Goal: Task Accomplishment & Management: Complete application form

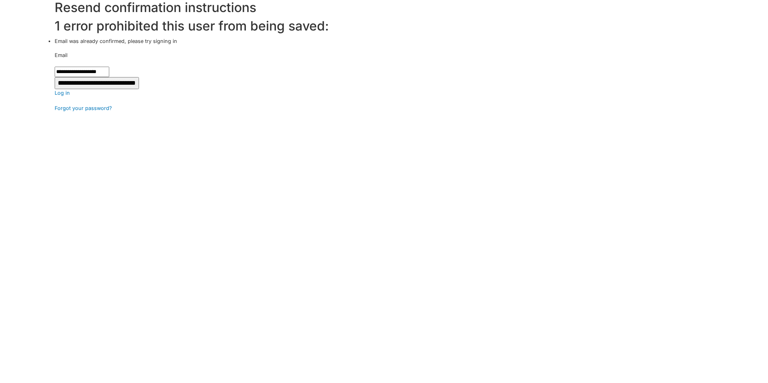
click at [86, 84] on input "**********" at bounding box center [97, 83] width 84 height 12
click at [62, 93] on link "Log in" at bounding box center [412, 93] width 714 height 8
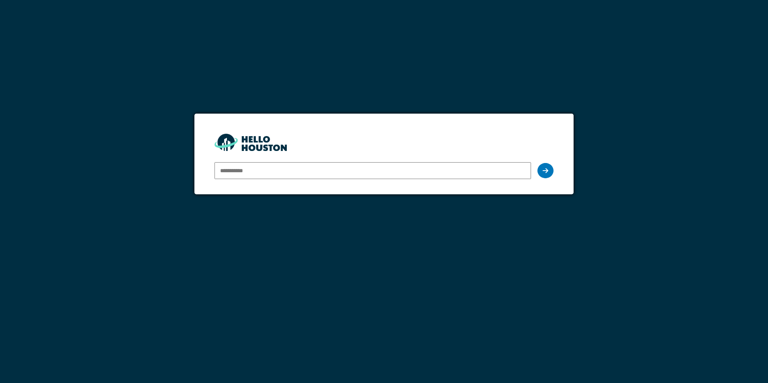
click at [232, 171] on input "email" at bounding box center [373, 170] width 316 height 17
type input "**********"
click at [547, 173] on icon at bounding box center [546, 171] width 6 height 6
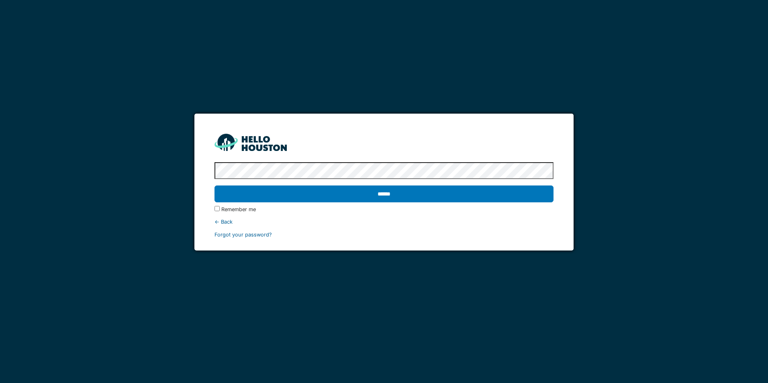
click at [238, 234] on link "Forgot your password?" at bounding box center [243, 235] width 57 height 6
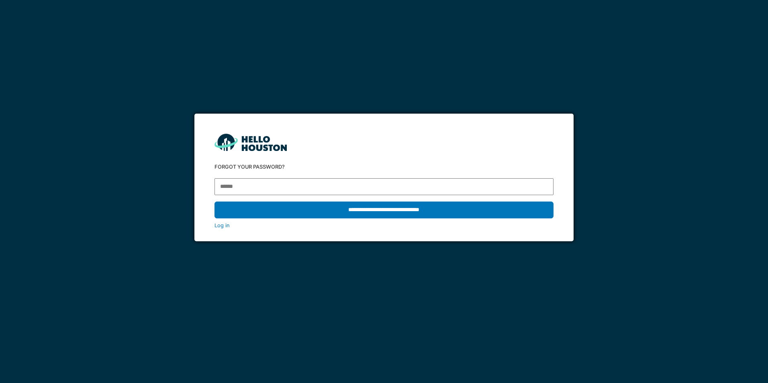
click at [262, 189] on input "email" at bounding box center [384, 186] width 339 height 17
type input "**********"
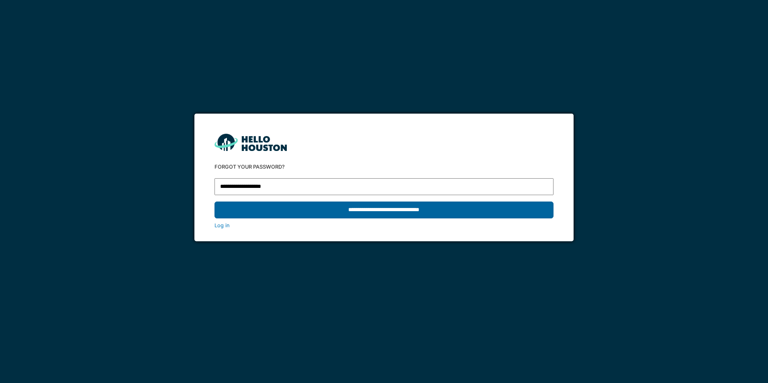
click at [346, 209] on input "**********" at bounding box center [384, 210] width 339 height 17
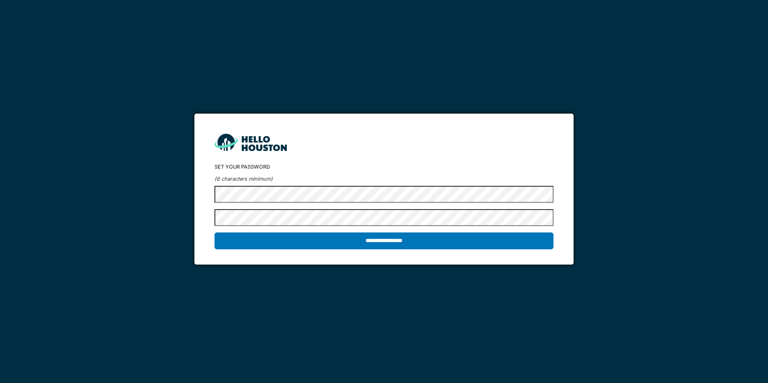
click at [156, 186] on div "**********" at bounding box center [384, 191] width 768 height 383
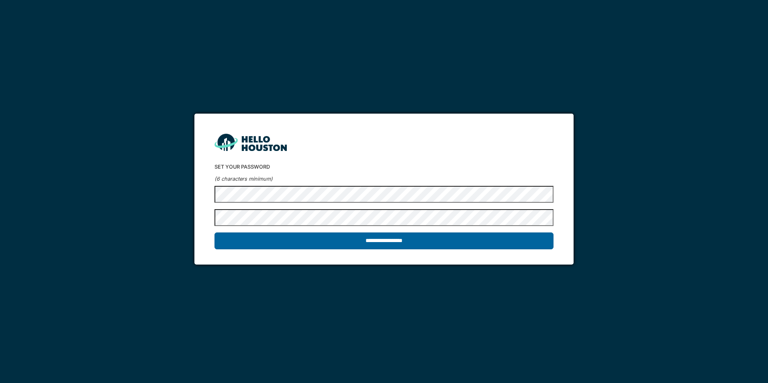
click at [391, 242] on input "**********" at bounding box center [384, 241] width 339 height 17
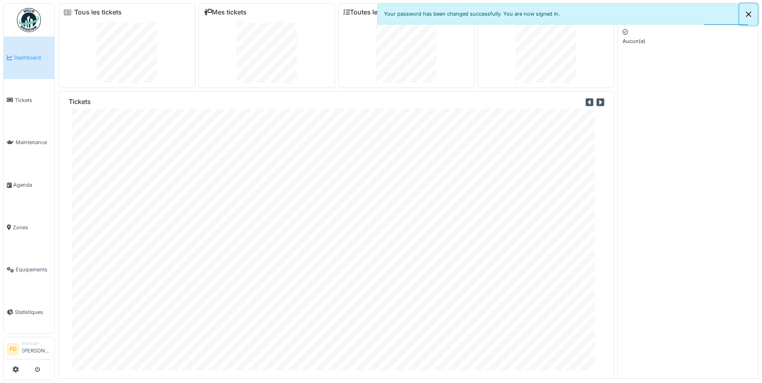
click at [752, 14] on button "Close" at bounding box center [749, 14] width 18 height 21
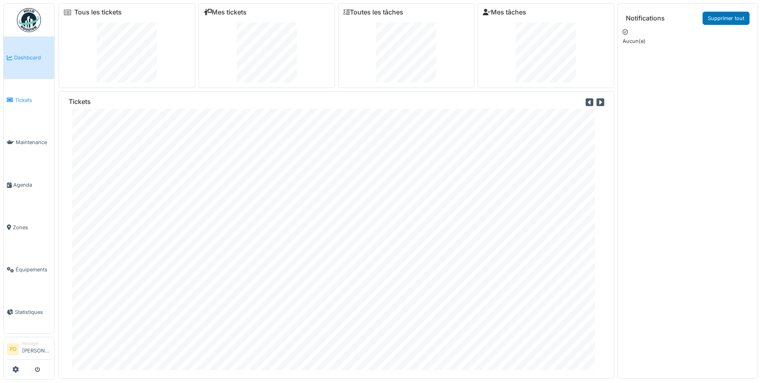
click at [20, 98] on span "Tickets" at bounding box center [33, 100] width 36 height 8
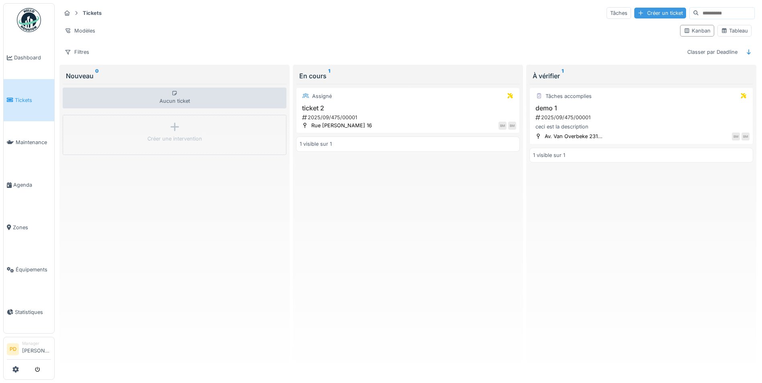
click at [635, 14] on div "Créer un ticket" at bounding box center [661, 13] width 52 height 11
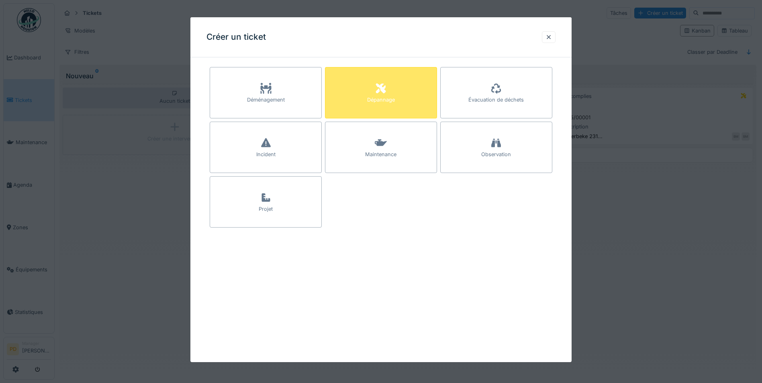
click at [369, 96] on div "Dépannage" at bounding box center [381, 100] width 28 height 8
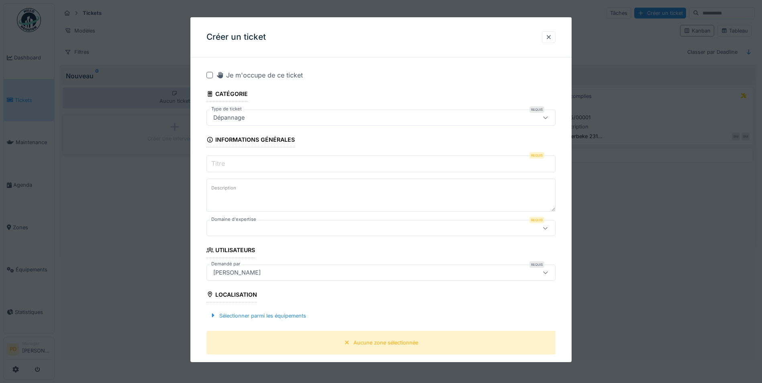
click at [236, 170] on input "Titre" at bounding box center [381, 164] width 349 height 17
click at [236, 188] on label "Description" at bounding box center [224, 188] width 28 height 10
click at [236, 188] on textarea "Description" at bounding box center [381, 195] width 349 height 33
click at [235, 224] on div at bounding box center [360, 228] width 301 height 9
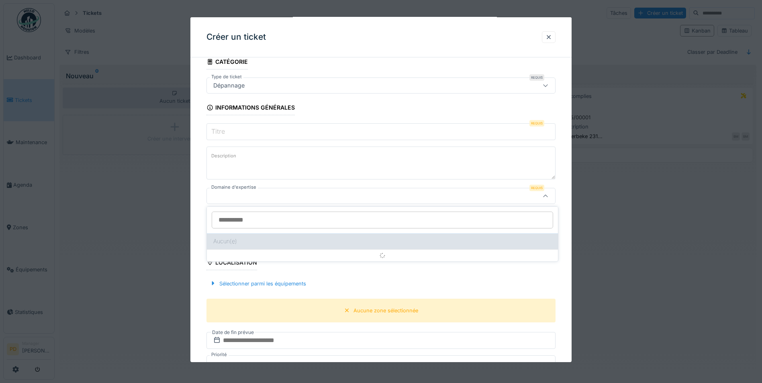
scroll to position [39, 0]
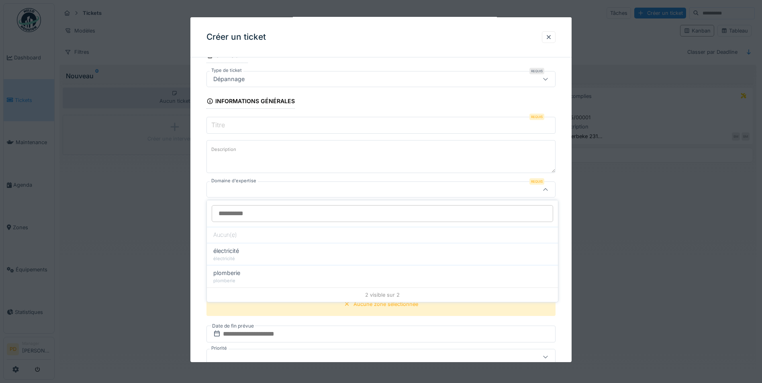
click at [231, 128] on input "Titre" at bounding box center [381, 125] width 349 height 17
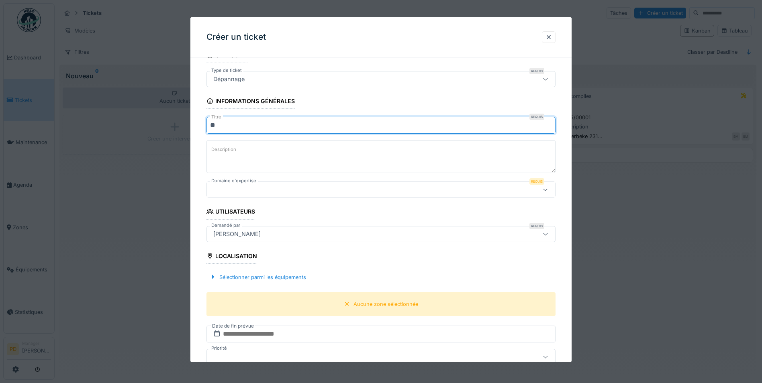
type input "*"
type input "****"
click at [227, 188] on div at bounding box center [360, 189] width 301 height 9
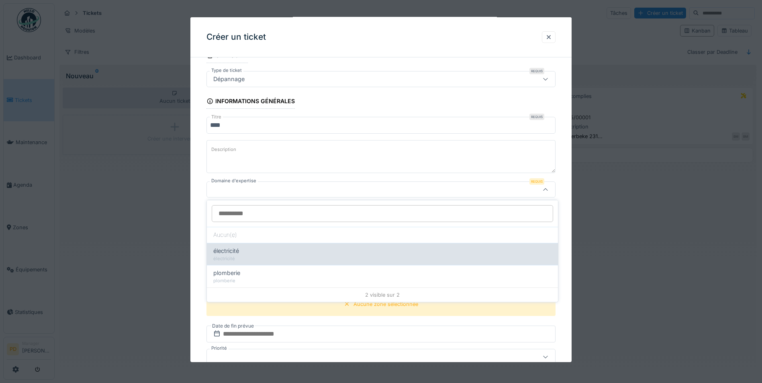
click at [229, 252] on span "électricité" at bounding box center [226, 251] width 26 height 9
type input "****"
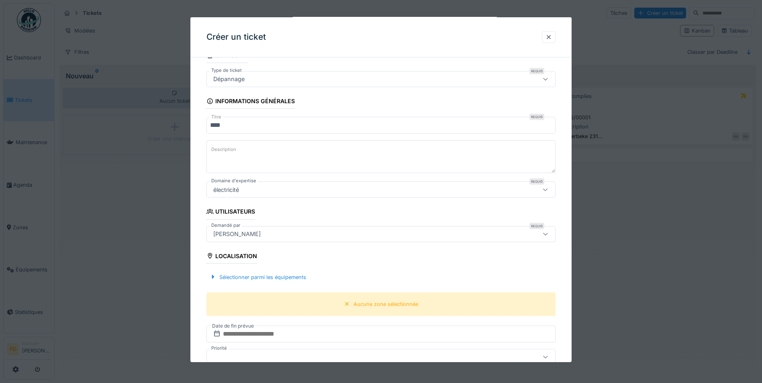
click at [252, 164] on textarea "Description" at bounding box center [381, 156] width 349 height 33
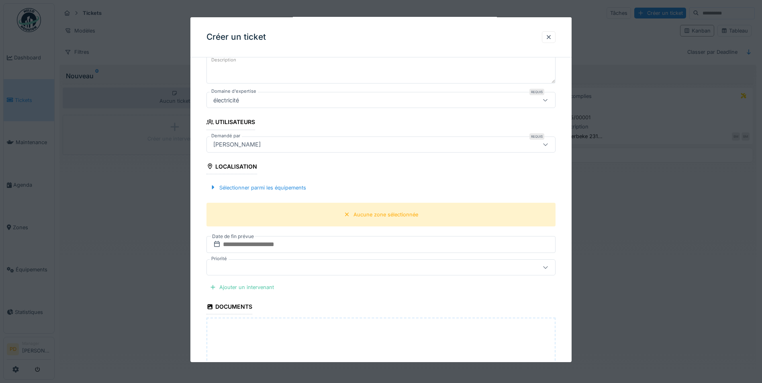
scroll to position [159, 0]
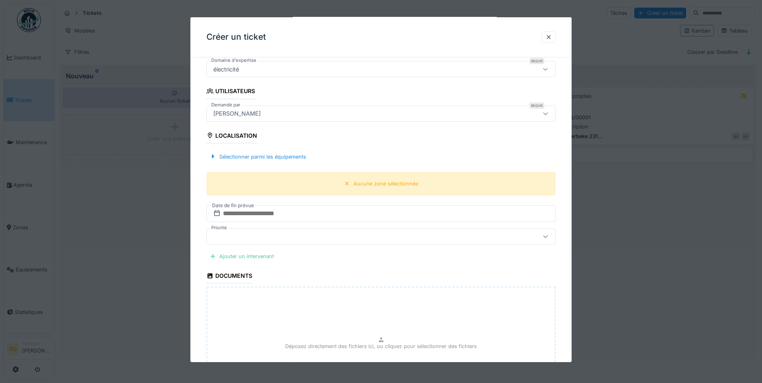
click at [227, 235] on div at bounding box center [360, 236] width 301 height 9
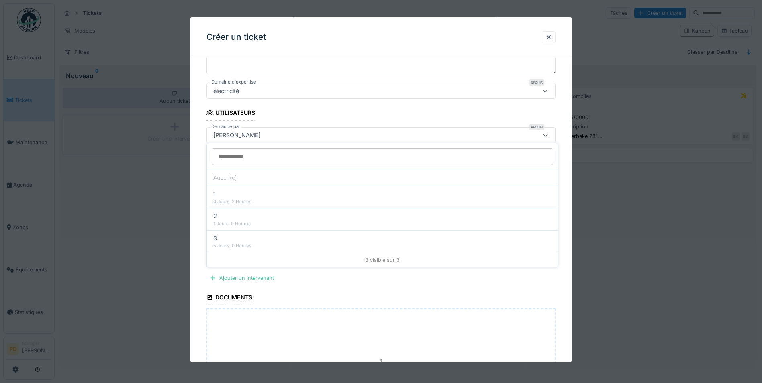
scroll to position [86, 0]
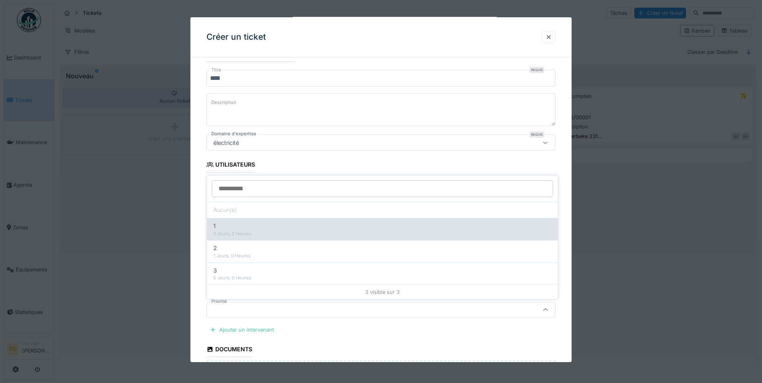
click at [232, 233] on div "0 Jours, 2 Heures" at bounding box center [382, 234] width 338 height 7
type input "***"
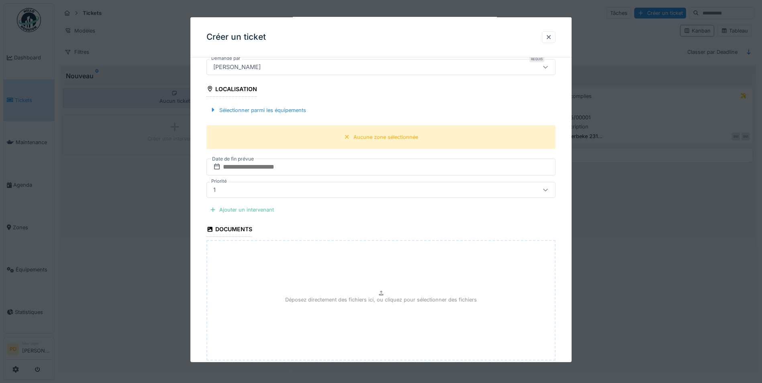
scroll to position [206, 0]
click at [237, 170] on input "text" at bounding box center [381, 166] width 349 height 17
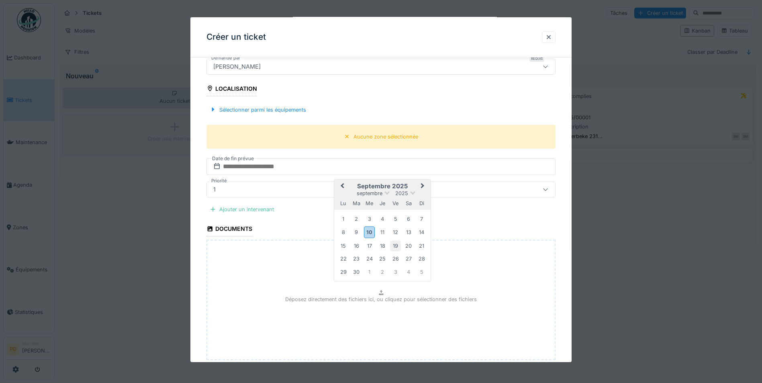
click at [395, 250] on div "19" at bounding box center [395, 246] width 11 height 11
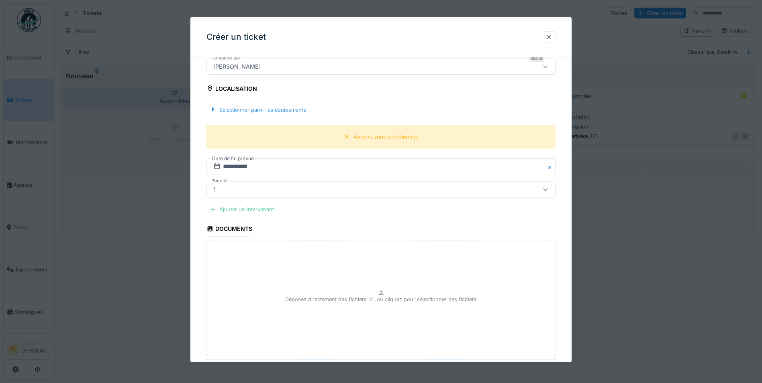
click at [238, 211] on div "Ajouter un intervenant" at bounding box center [242, 209] width 71 height 11
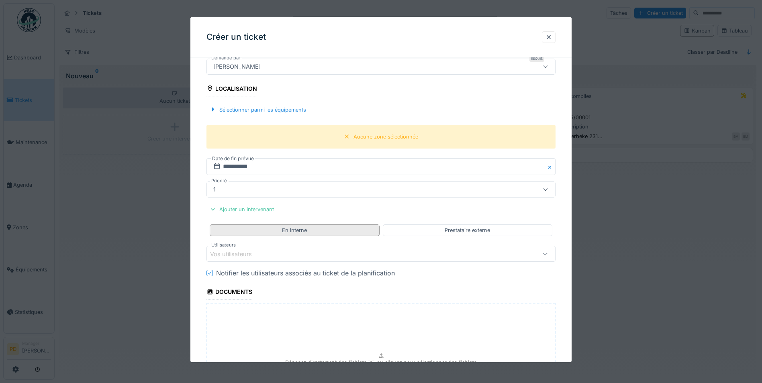
click at [296, 229] on div "En interne" at bounding box center [294, 231] width 25 height 8
click at [249, 254] on div "Vos utilisateurs" at bounding box center [236, 254] width 53 height 9
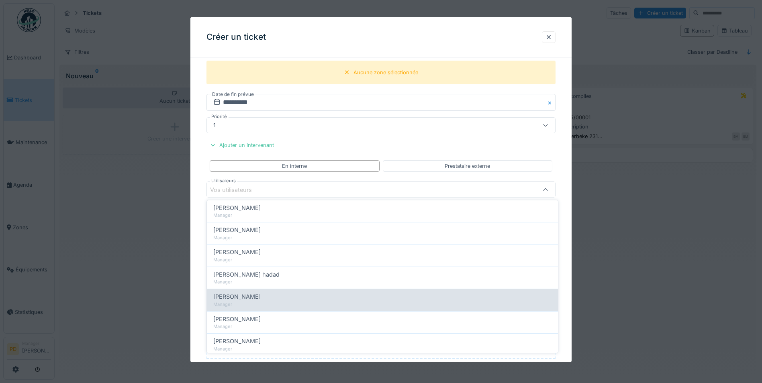
scroll to position [241, 0]
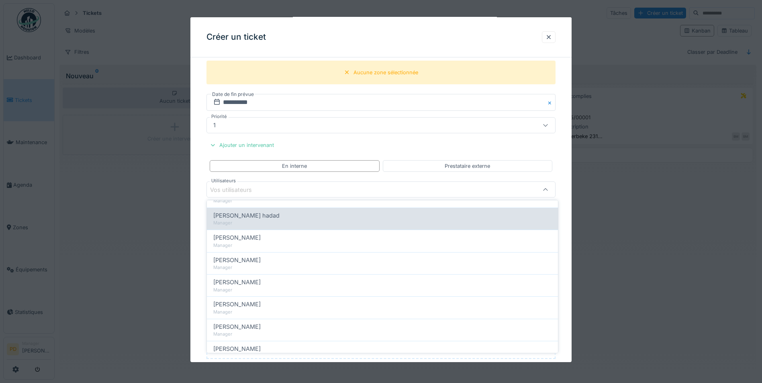
click at [229, 221] on div "Manager" at bounding box center [382, 223] width 338 height 7
type input "*****"
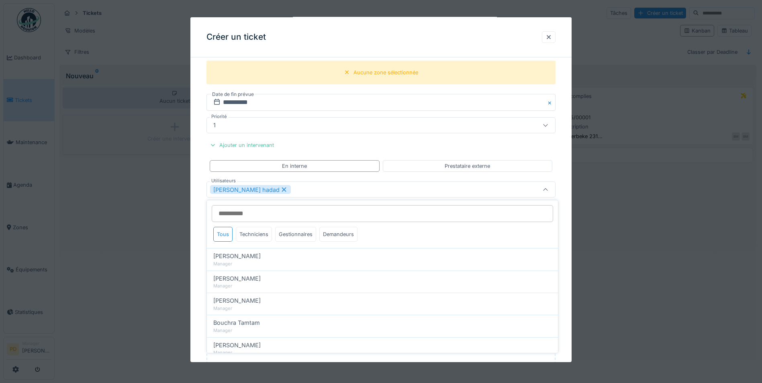
click at [282, 190] on icon at bounding box center [284, 190] width 4 height 4
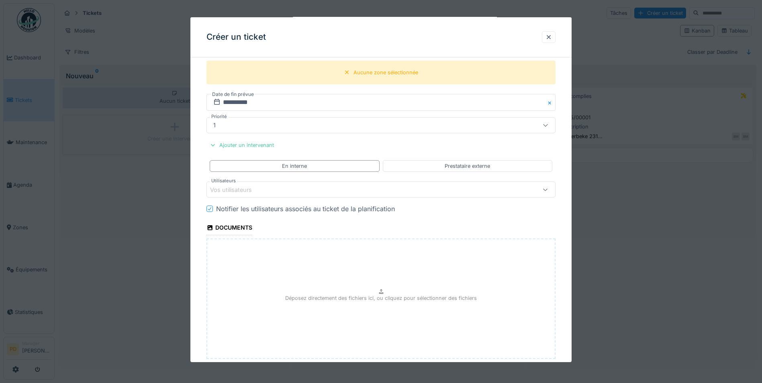
click at [229, 192] on div "Vos utilisateurs" at bounding box center [236, 189] width 53 height 9
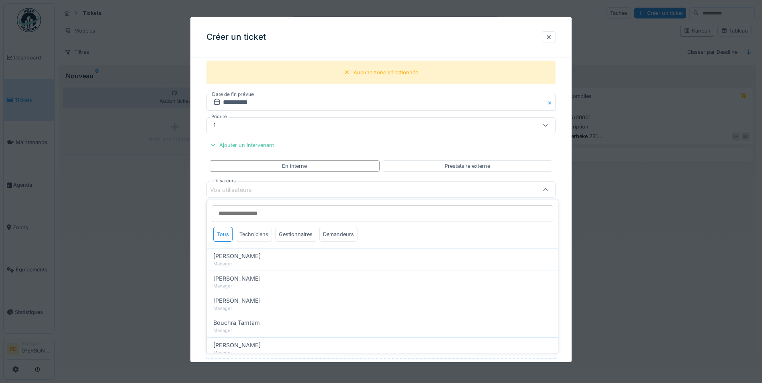
click at [250, 235] on div "Techniciens" at bounding box center [254, 234] width 36 height 15
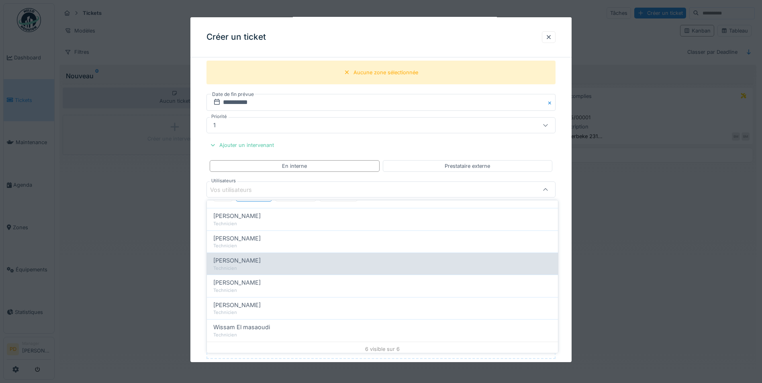
scroll to position [43, 0]
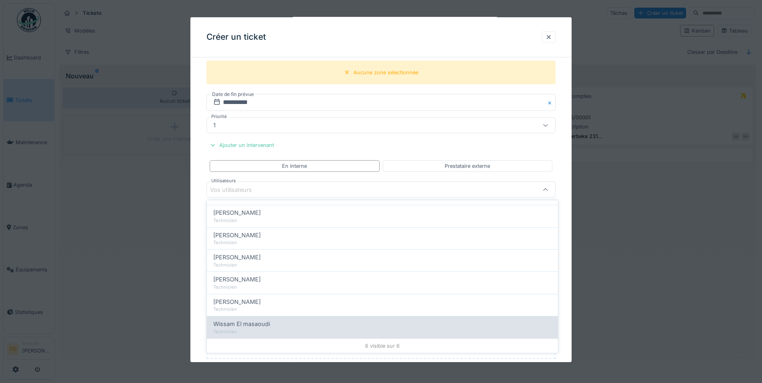
click at [234, 327] on span "Wissam El masaoudi" at bounding box center [241, 324] width 57 height 9
type input "*****"
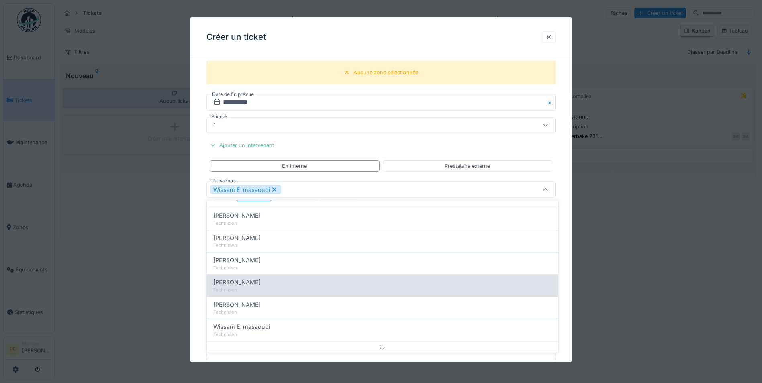
scroll to position [0, 0]
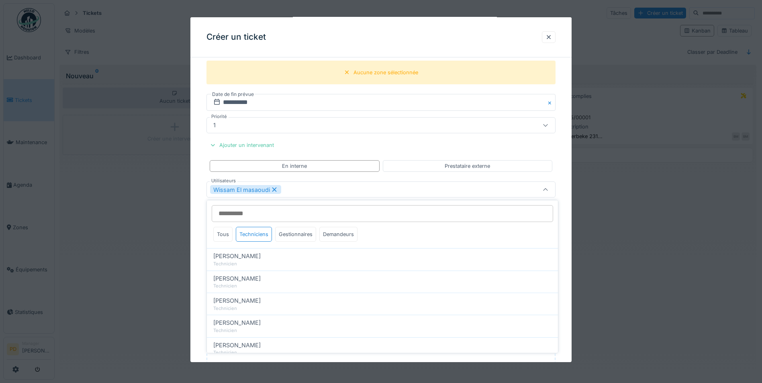
click at [202, 204] on div "**********" at bounding box center [380, 121] width 381 height 656
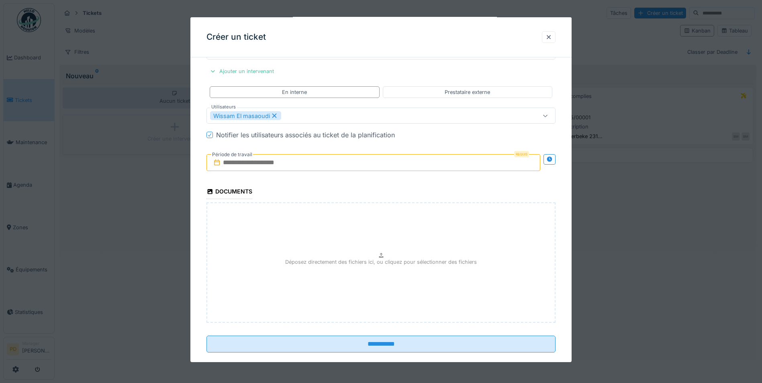
scroll to position [357, 0]
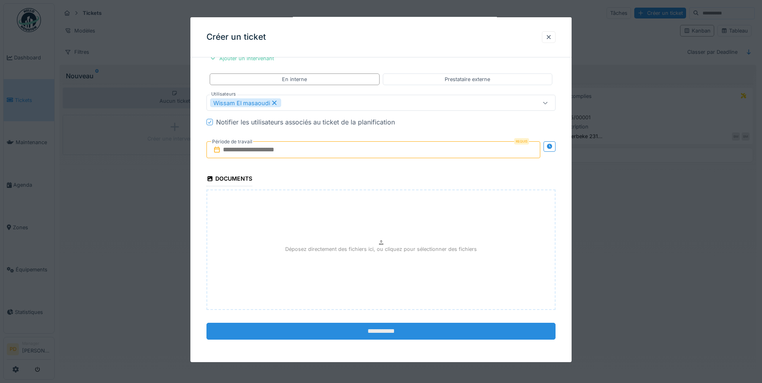
click at [381, 335] on input "**********" at bounding box center [381, 331] width 349 height 17
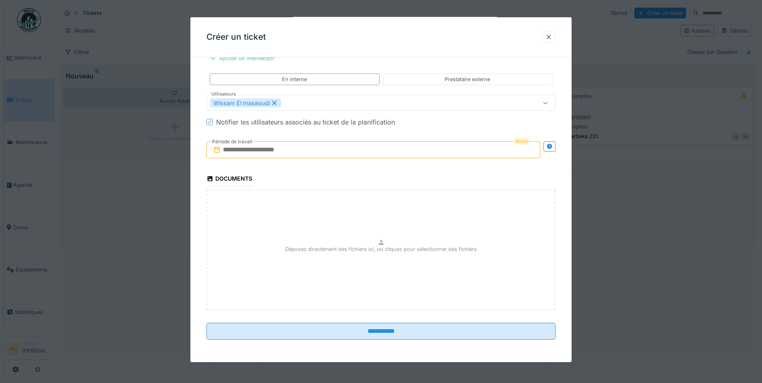
click at [308, 156] on input "text" at bounding box center [374, 149] width 334 height 17
click at [385, 230] on div "19" at bounding box center [388, 229] width 11 height 11
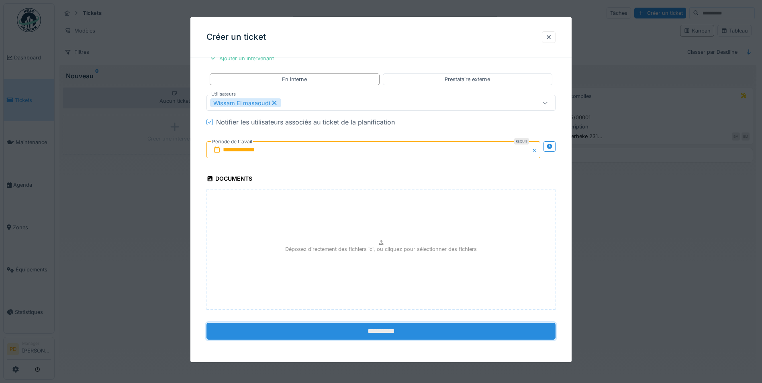
click at [369, 336] on input "**********" at bounding box center [381, 331] width 349 height 17
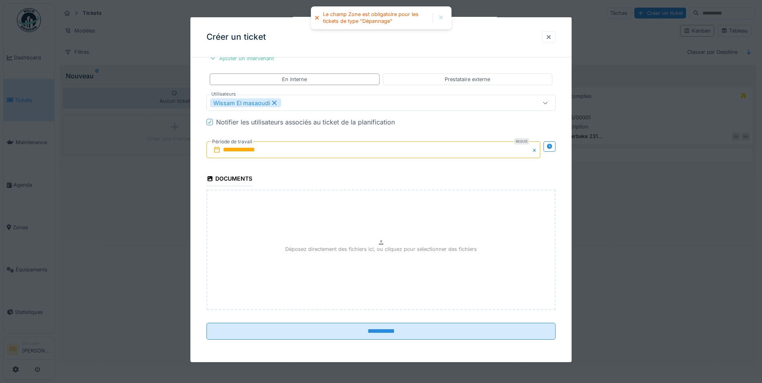
click at [442, 17] on div at bounding box center [441, 17] width 6 height 7
click at [287, 145] on input "**********" at bounding box center [374, 149] width 334 height 17
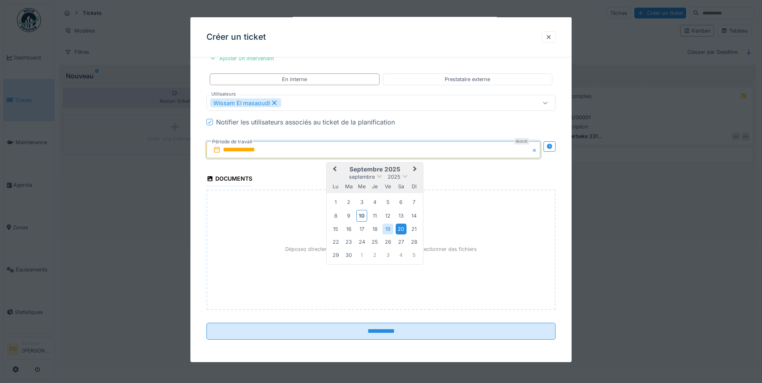
click at [403, 229] on div "20" at bounding box center [401, 229] width 11 height 11
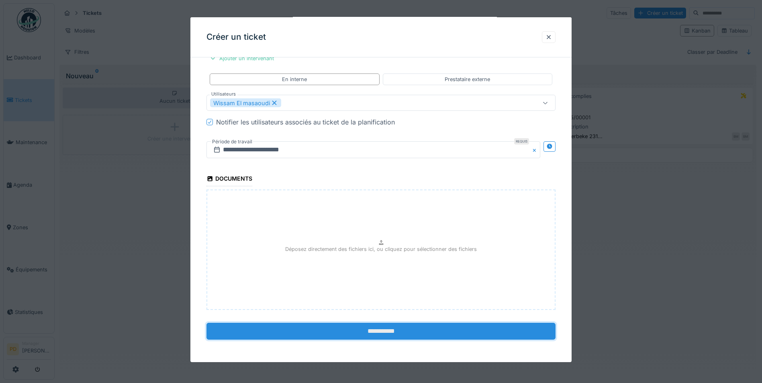
click at [354, 332] on input "**********" at bounding box center [381, 331] width 349 height 17
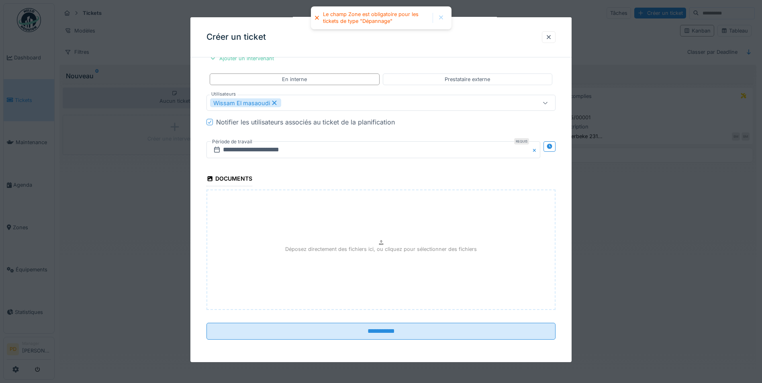
click at [440, 20] on div at bounding box center [441, 17] width 6 height 7
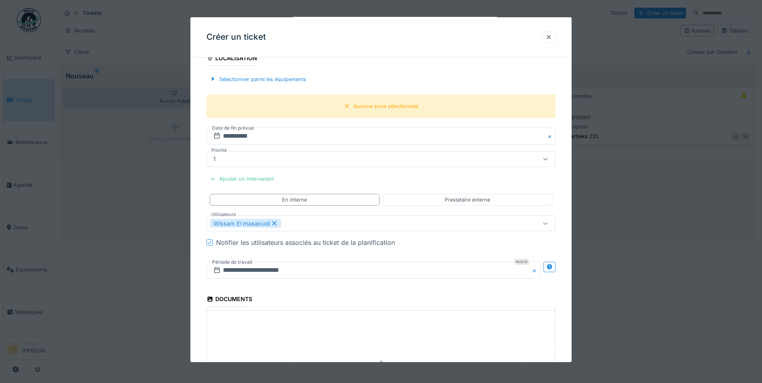
scroll to position [116, 0]
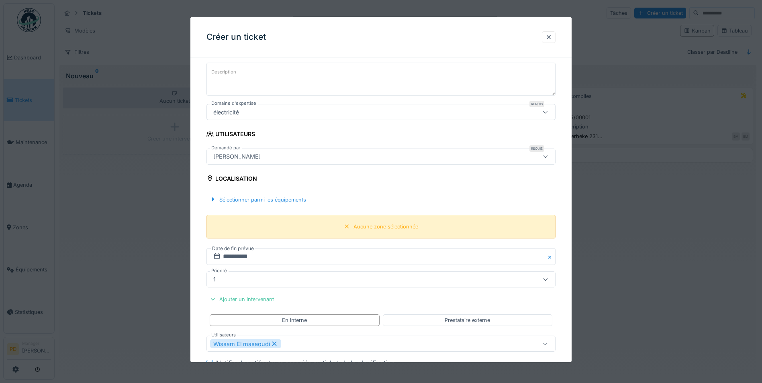
click at [362, 229] on div "Aucune zone sélectionnée" at bounding box center [386, 227] width 65 height 8
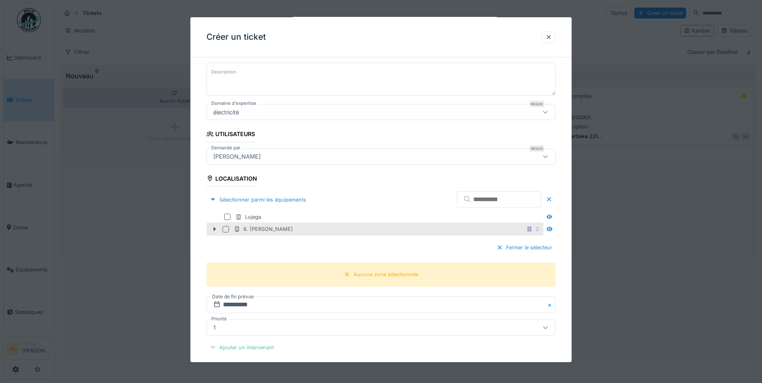
click at [227, 229] on div at bounding box center [226, 229] width 6 height 6
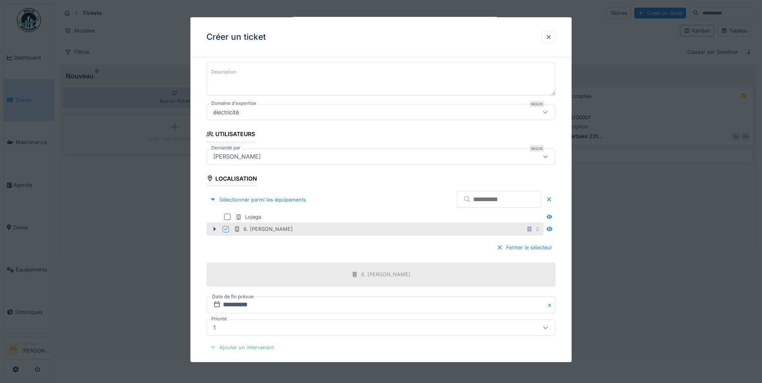
click at [227, 229] on icon at bounding box center [225, 229] width 5 height 4
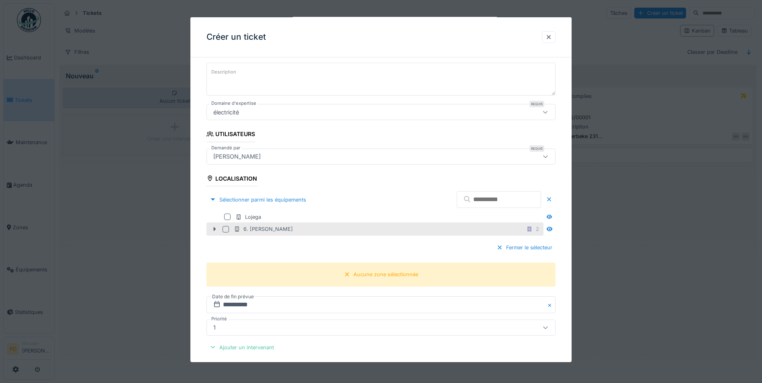
click at [215, 230] on icon at bounding box center [215, 229] width 2 height 4
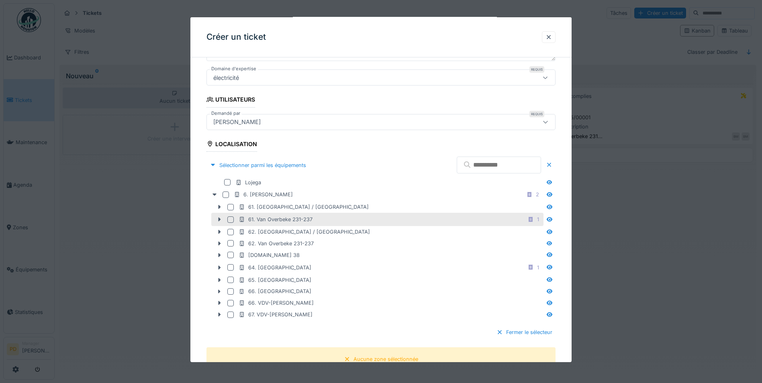
scroll to position [197, 0]
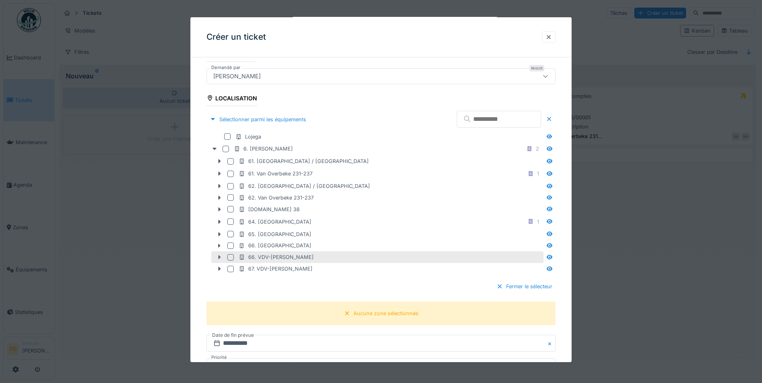
click at [220, 257] on icon at bounding box center [220, 258] width 2 height 4
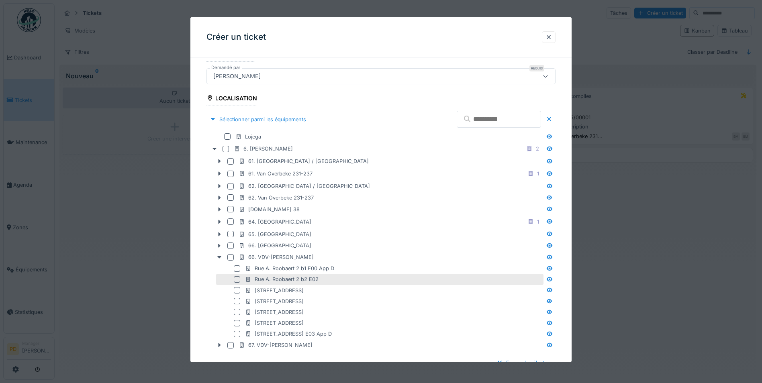
click at [287, 278] on div "Rue A. Roobaert 2 b2 E02" at bounding box center [282, 280] width 74 height 8
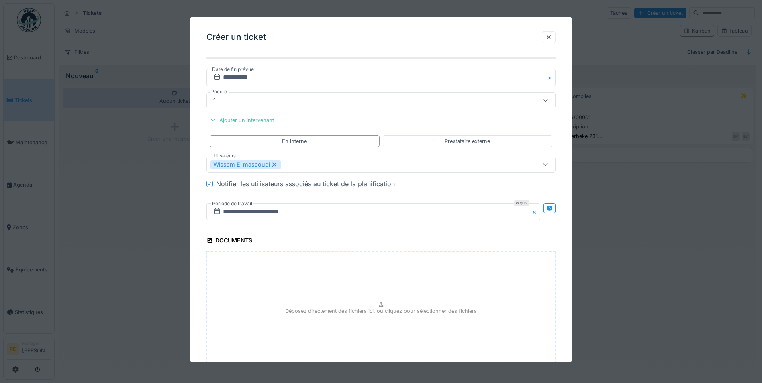
scroll to position [601, 0]
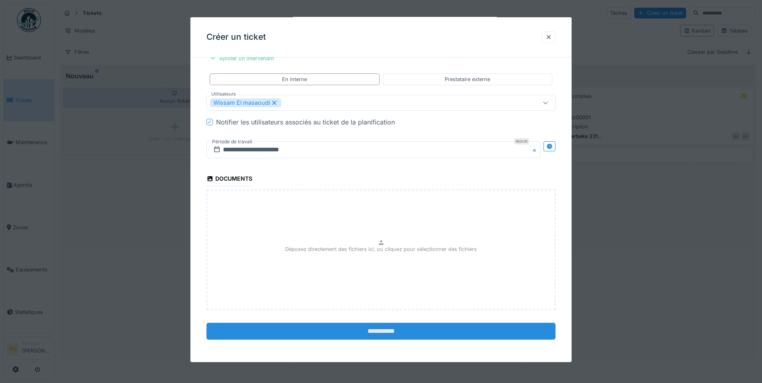
click at [379, 327] on input "**********" at bounding box center [381, 331] width 349 height 17
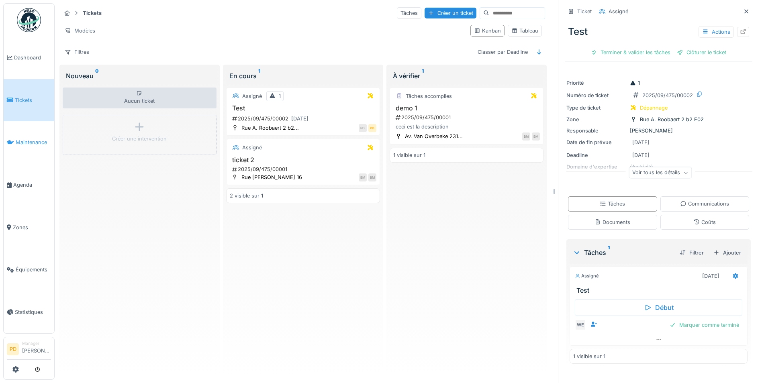
click at [22, 142] on span "Maintenance" at bounding box center [33, 143] width 35 height 8
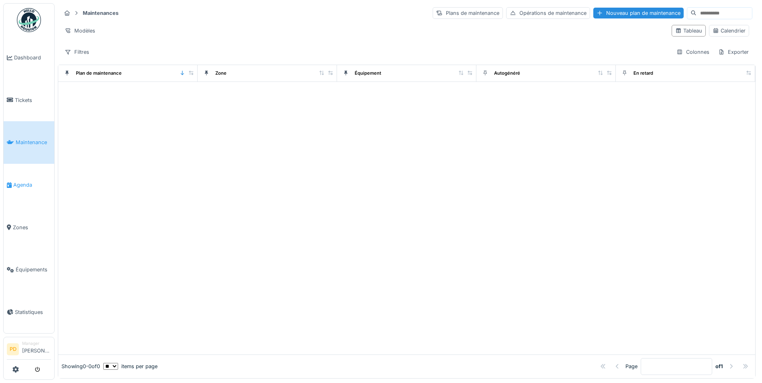
click at [27, 181] on span "Agenda" at bounding box center [32, 185] width 38 height 8
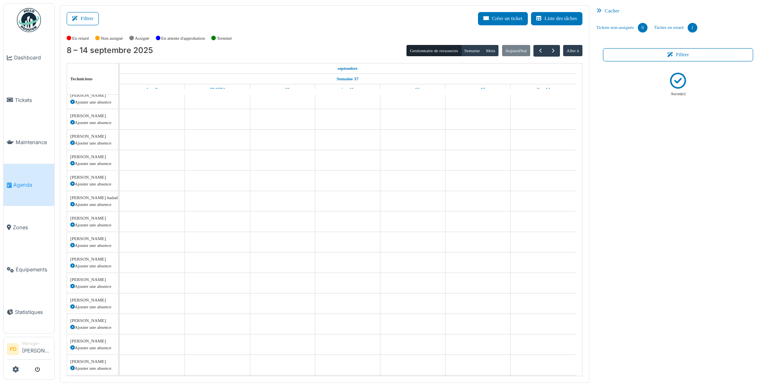
scroll to position [100, 0]
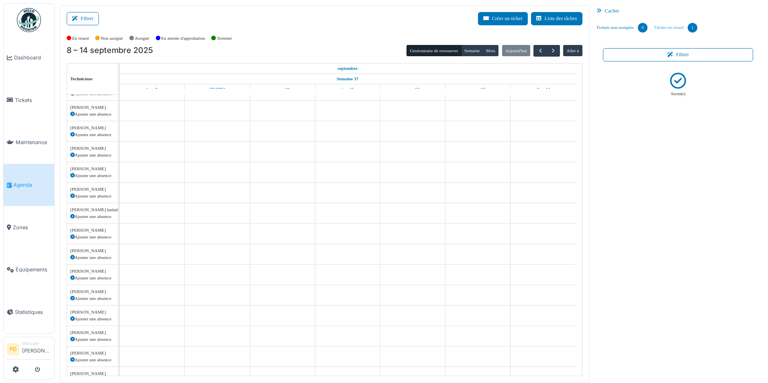
click at [675, 27] on link "Tâches en retard 1" at bounding box center [676, 28] width 50 height 22
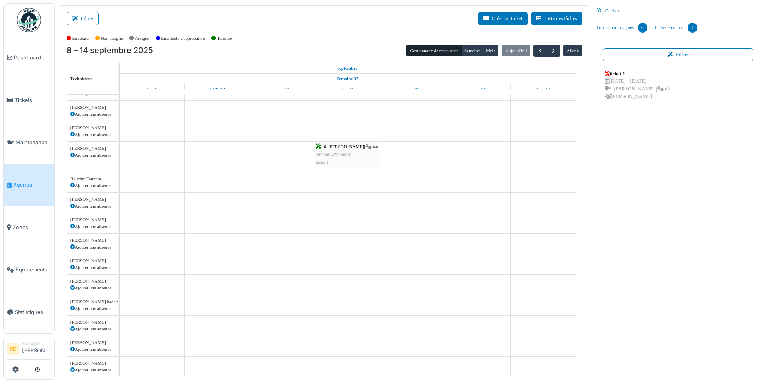
scroll to position [0, 0]
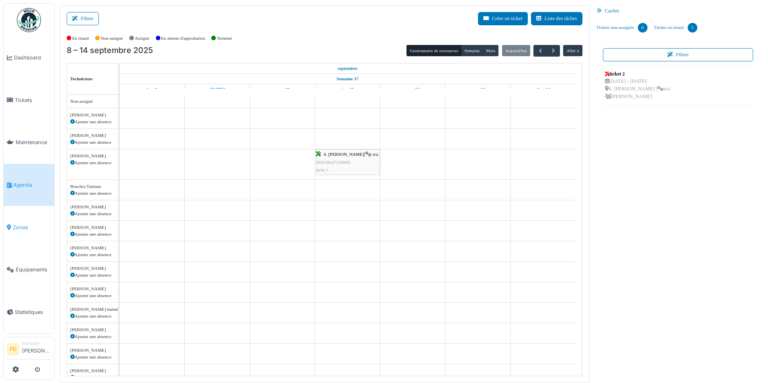
click at [25, 226] on span "Zones" at bounding box center [32, 228] width 38 height 8
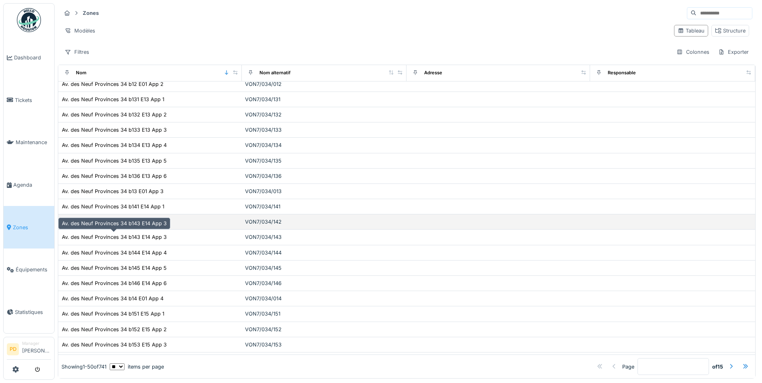
scroll to position [482, 0]
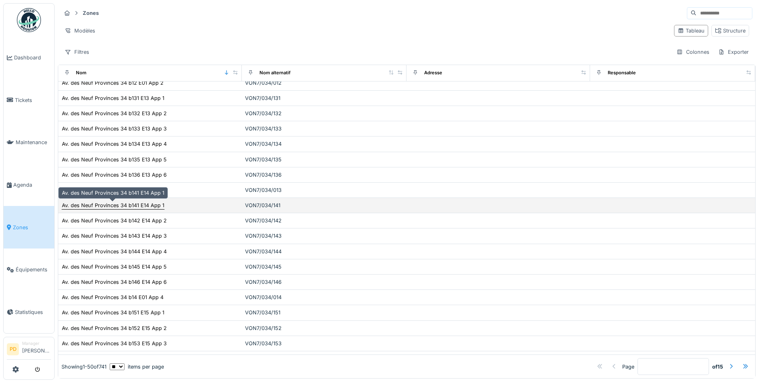
click at [91, 205] on div "Av. des Neuf Provinces 34 b141 E14 App 1" at bounding box center [113, 206] width 102 height 8
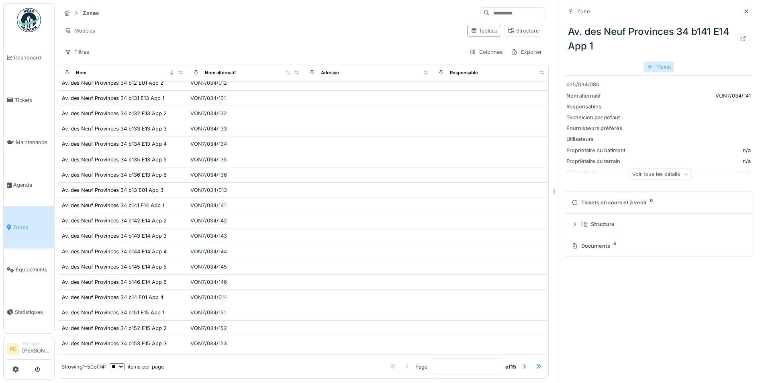
click at [648, 65] on div "Ticket" at bounding box center [659, 66] width 31 height 11
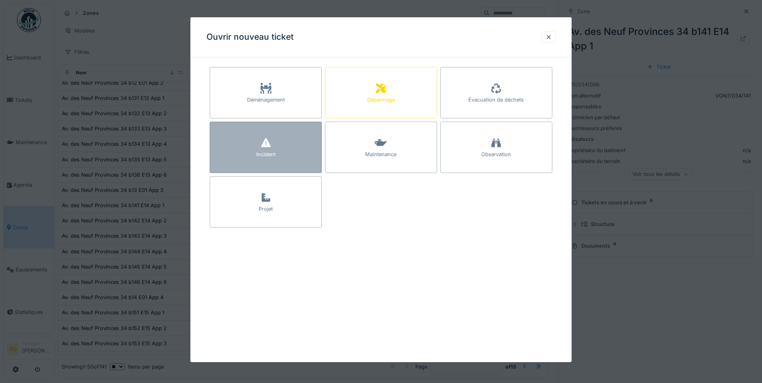
click at [269, 144] on icon at bounding box center [266, 142] width 10 height 9
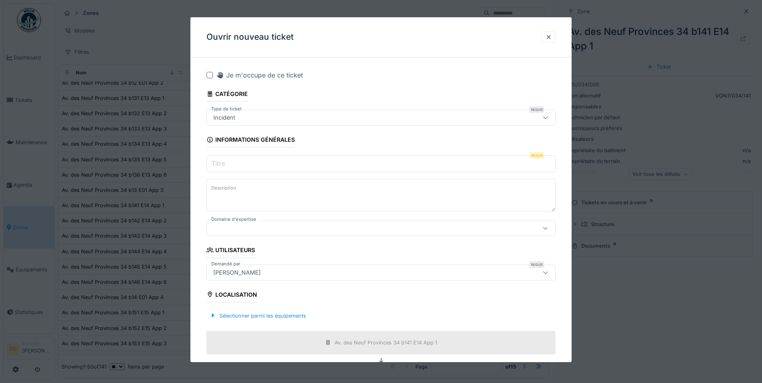
click at [229, 227] on div at bounding box center [360, 228] width 301 height 9
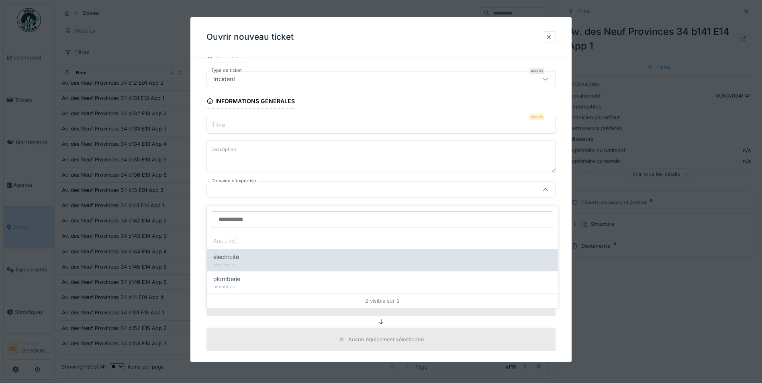
scroll to position [6, 0]
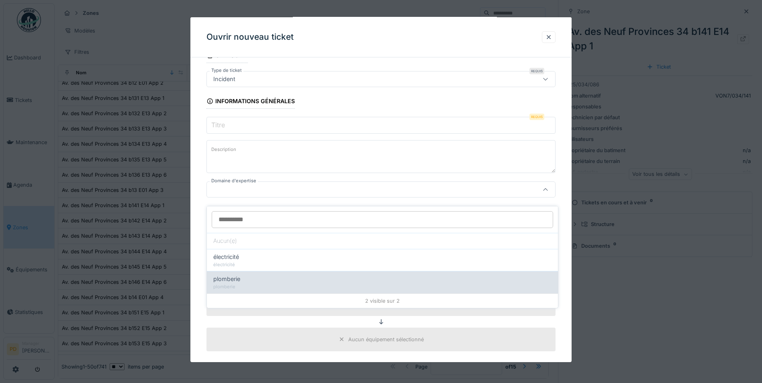
click at [229, 276] on span "plomberie" at bounding box center [226, 279] width 27 height 9
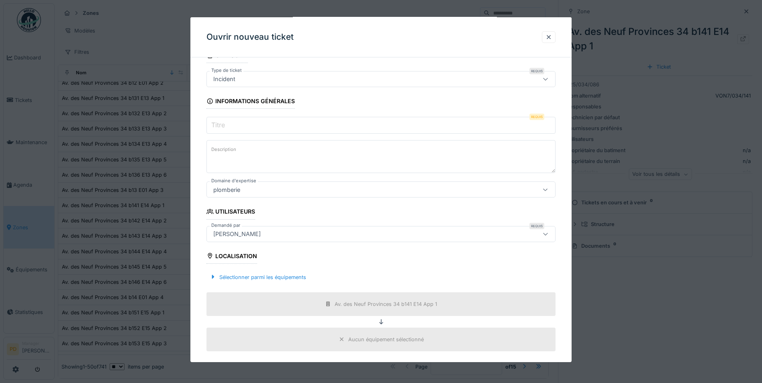
type input "****"
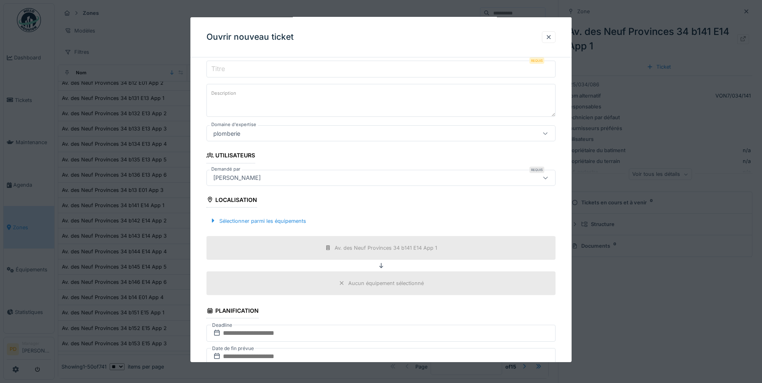
scroll to position [199, 0]
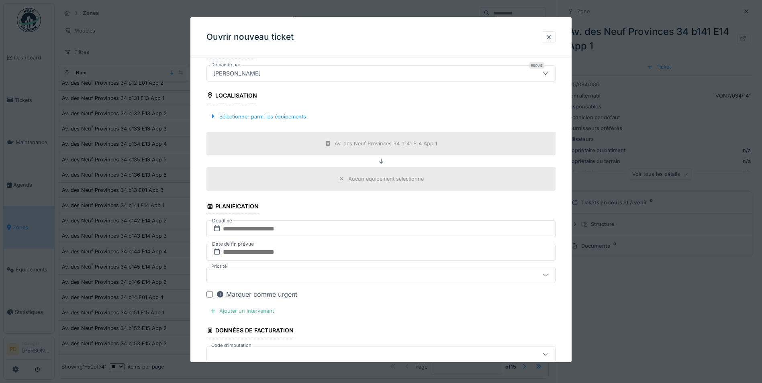
click at [360, 180] on div "Aucun équipement sélectionné" at bounding box center [386, 179] width 76 height 8
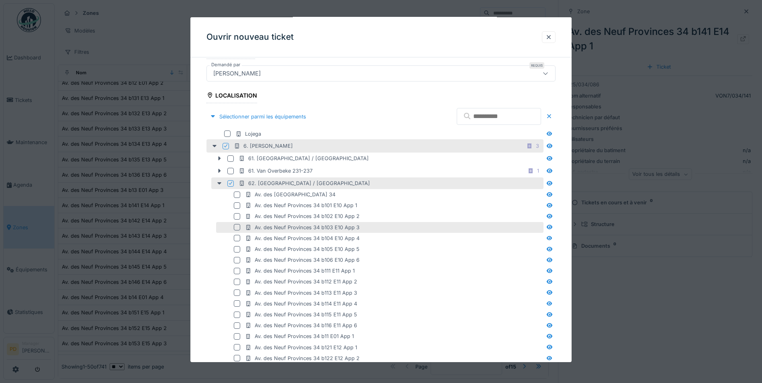
click at [238, 228] on div at bounding box center [237, 227] width 6 height 6
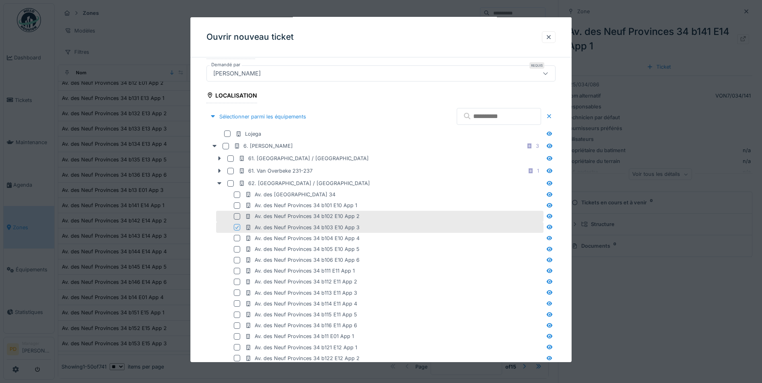
scroll to position [400, 0]
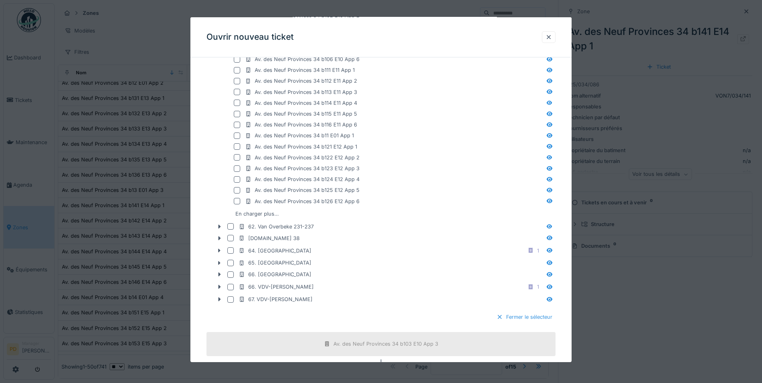
click at [526, 317] on div "Fermer le sélecteur" at bounding box center [524, 317] width 62 height 11
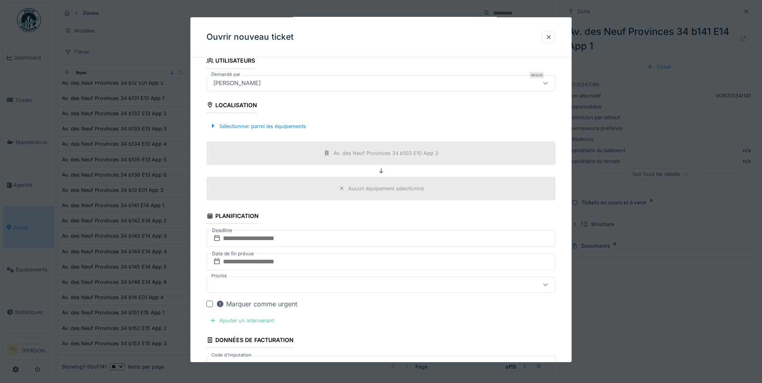
scroll to position [264, 0]
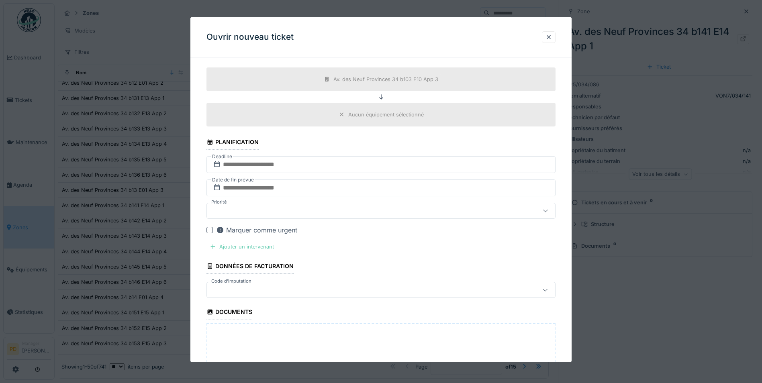
click at [232, 246] on div "Ajouter un intervenant" at bounding box center [242, 247] width 71 height 11
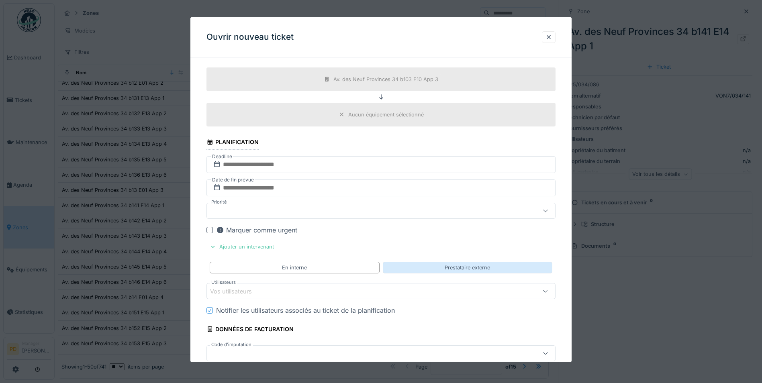
click at [413, 270] on div "Prestataire externe" at bounding box center [468, 268] width 170 height 12
click at [278, 288] on div "Vos prestataires de services" at bounding box center [254, 291] width 88 height 9
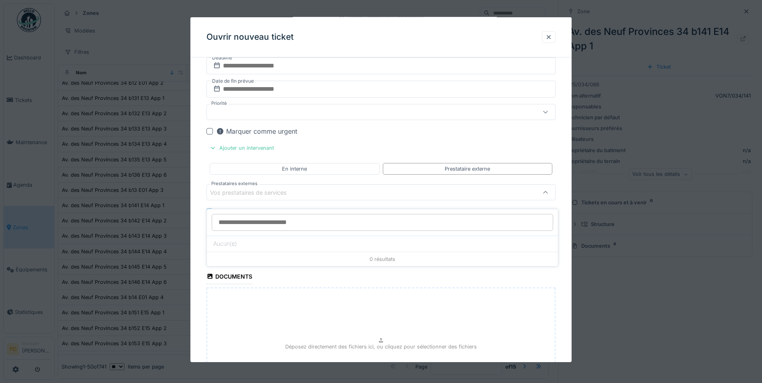
scroll to position [365, 0]
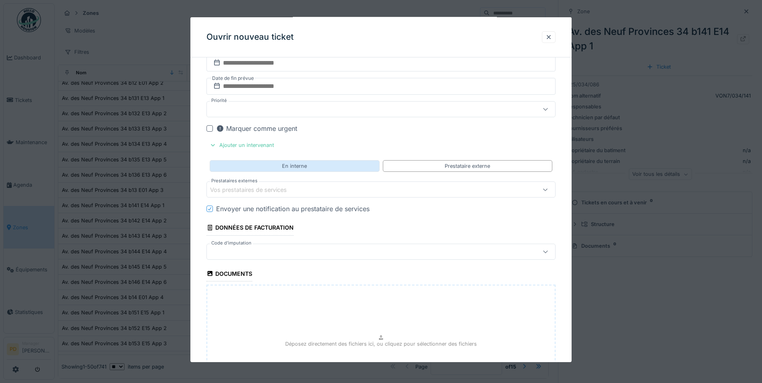
click at [251, 170] on div "En interne Prestataire externe" at bounding box center [381, 166] width 349 height 18
click at [252, 168] on div "En interne" at bounding box center [295, 166] width 170 height 12
click at [238, 194] on div "Vos utilisateurs" at bounding box center [236, 190] width 53 height 9
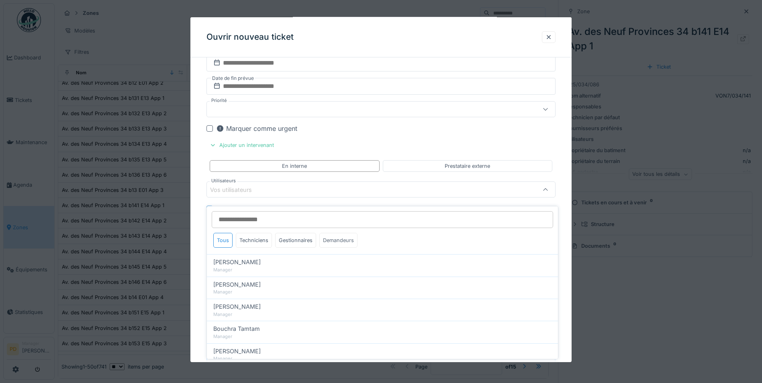
click at [330, 236] on div "Demandeurs" at bounding box center [338, 240] width 38 height 15
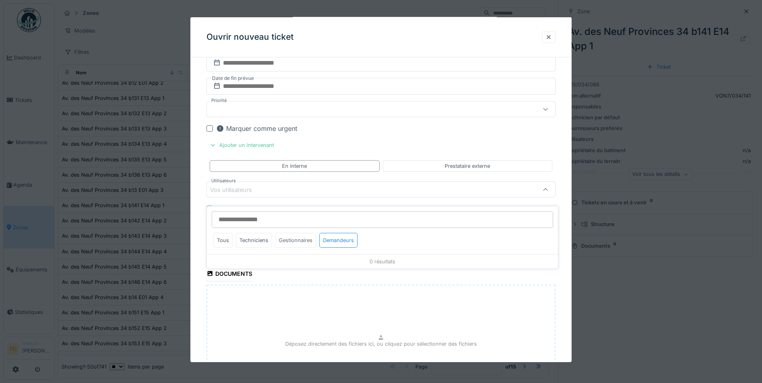
click at [294, 237] on div "Gestionnaires" at bounding box center [295, 240] width 41 height 15
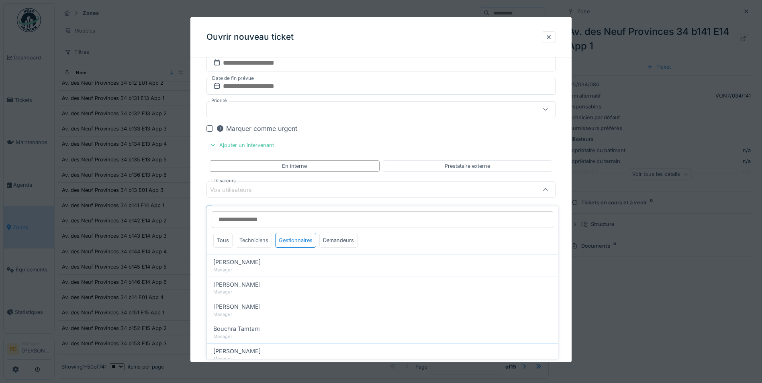
click at [253, 237] on div "Techniciens" at bounding box center [254, 240] width 36 height 15
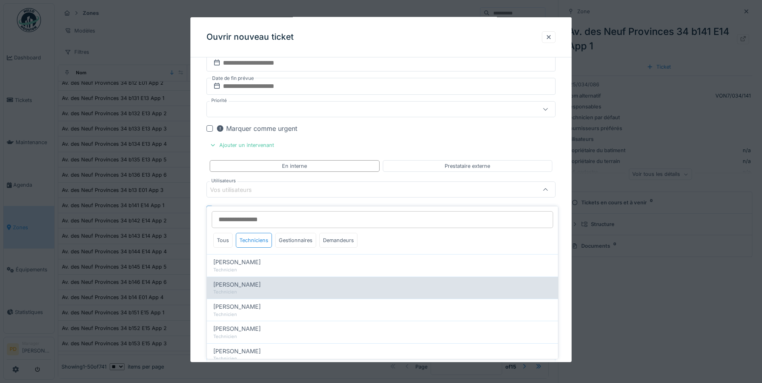
click at [228, 281] on span "[PERSON_NAME]" at bounding box center [236, 285] width 47 height 9
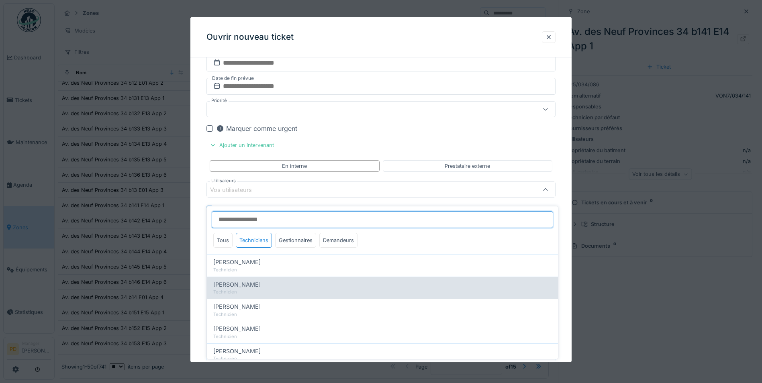
type input "*****"
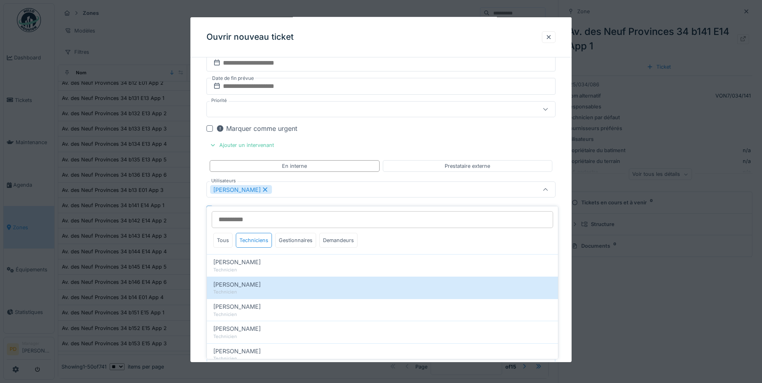
click at [196, 185] on div "**********" at bounding box center [380, 97] width 381 height 797
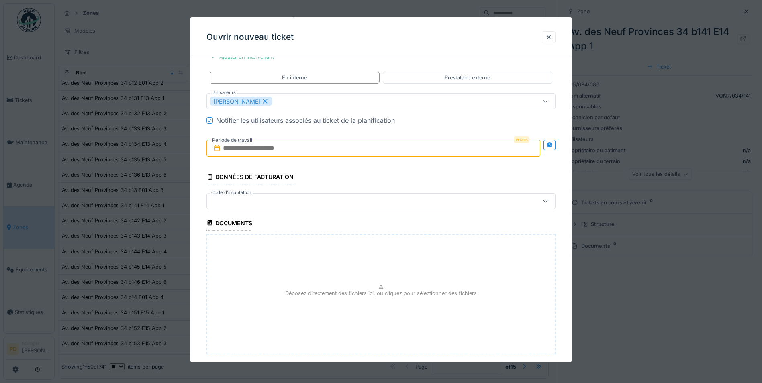
scroll to position [498, 0]
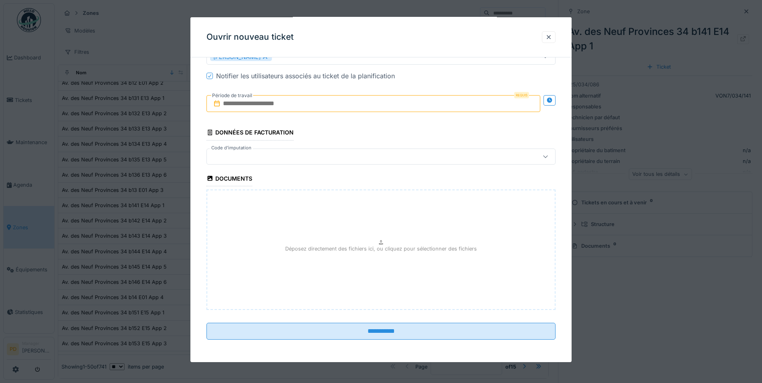
click at [237, 158] on div at bounding box center [360, 156] width 301 height 9
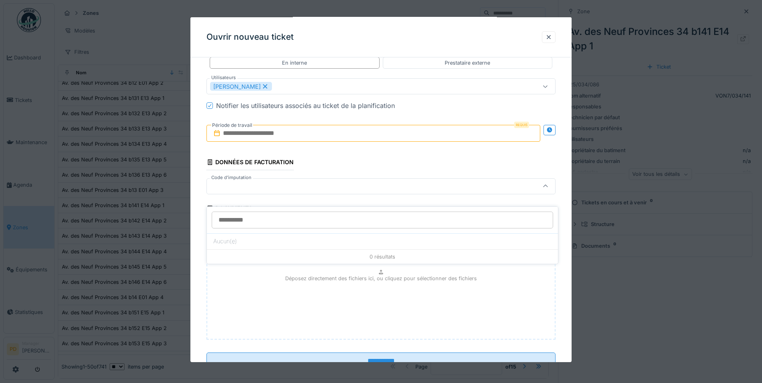
scroll to position [465, 0]
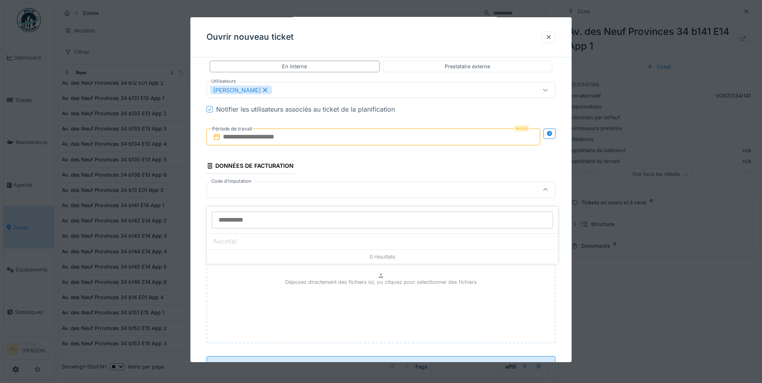
click at [232, 213] on input "Code d'imputation" at bounding box center [383, 220] width 342 height 17
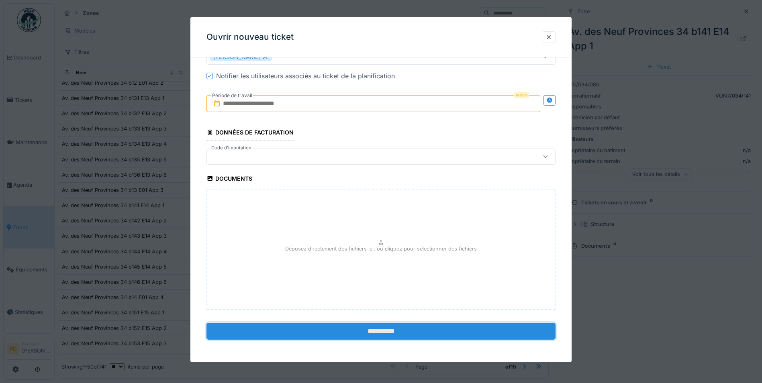
click at [376, 334] on input "**********" at bounding box center [381, 331] width 349 height 17
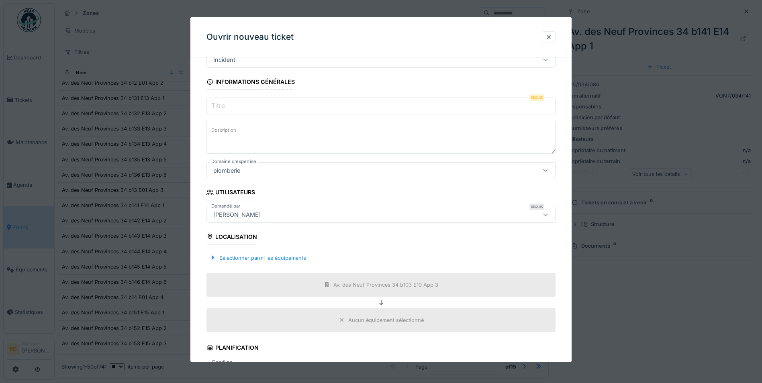
scroll to position [0, 0]
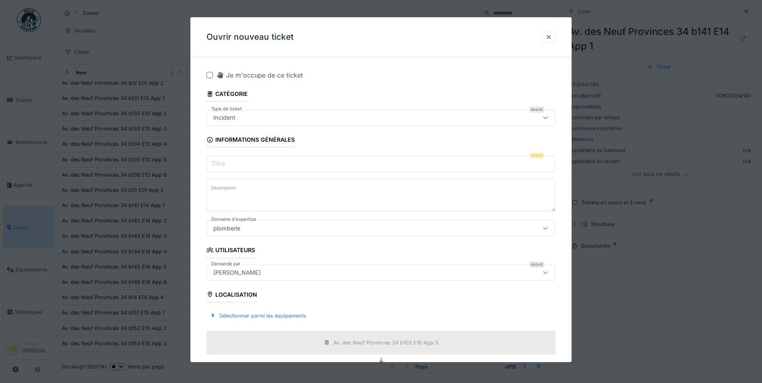
click at [260, 162] on input "Titre" at bounding box center [381, 164] width 349 height 17
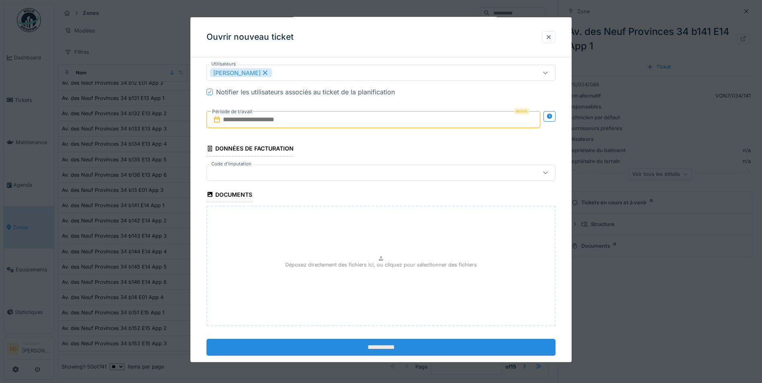
scroll to position [498, 0]
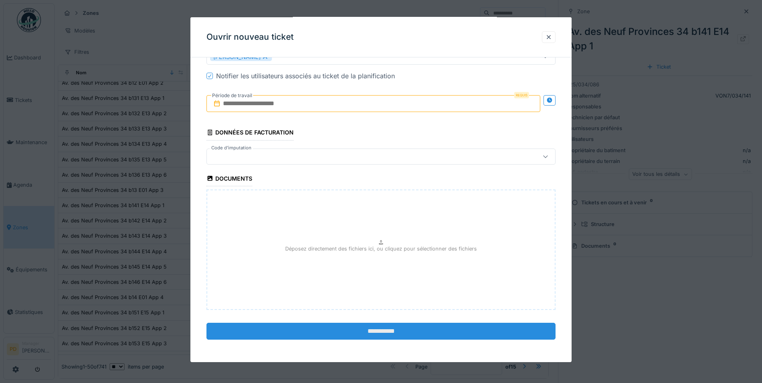
type input "******"
click at [372, 329] on input "**********" at bounding box center [381, 331] width 349 height 17
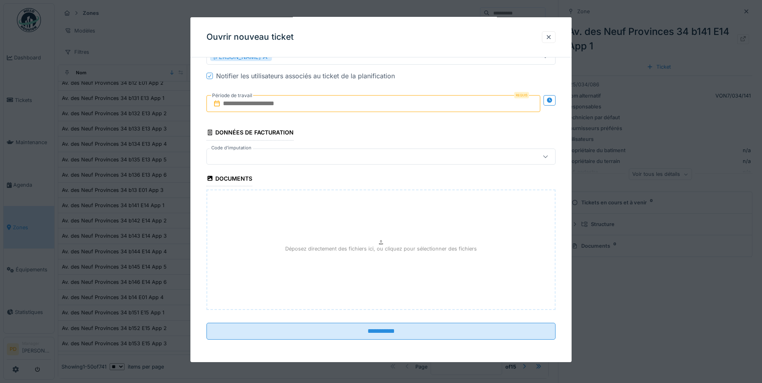
click at [278, 106] on input "text" at bounding box center [374, 103] width 334 height 17
click at [352, 170] on div "9" at bounding box center [349, 169] width 11 height 11
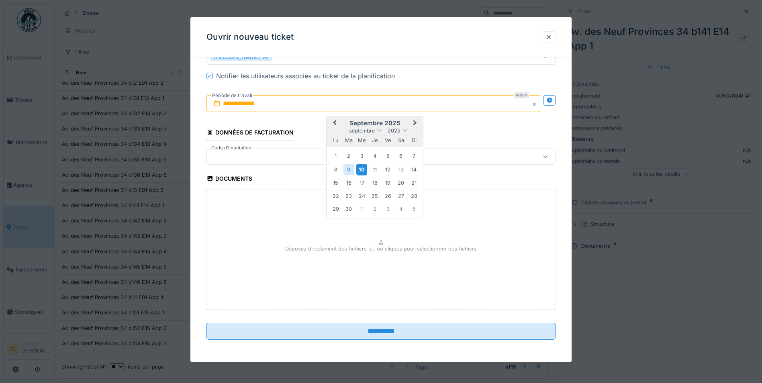
click at [359, 169] on div "10" at bounding box center [361, 170] width 11 height 12
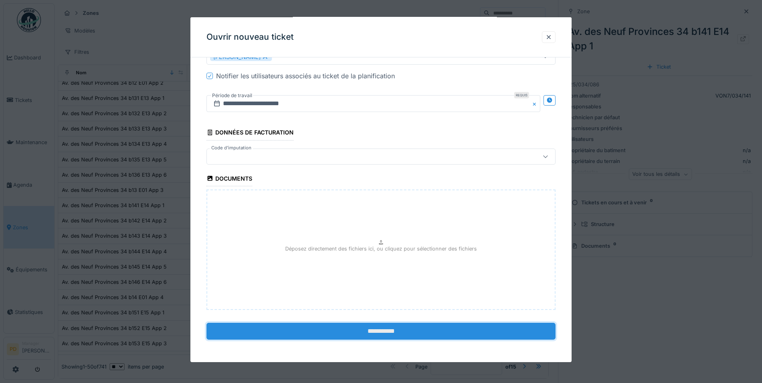
click at [376, 338] on input "**********" at bounding box center [381, 331] width 349 height 17
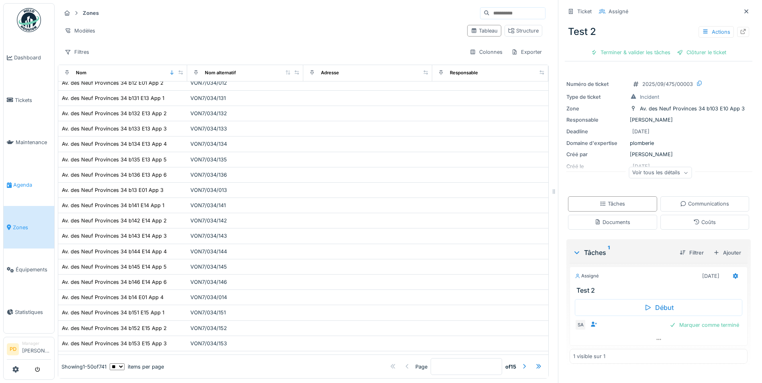
click at [13, 175] on link "Agenda" at bounding box center [29, 185] width 51 height 43
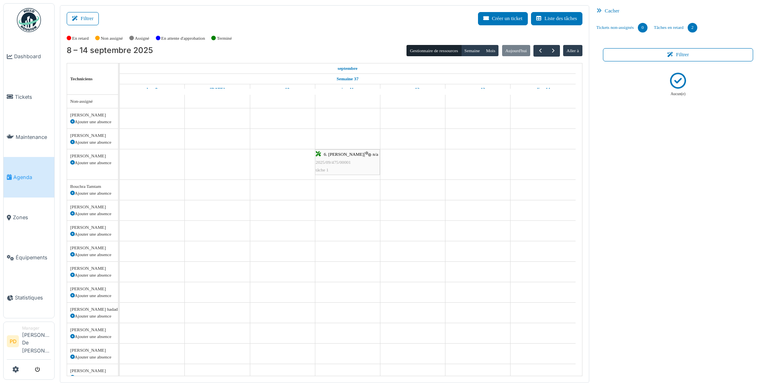
click at [601, 13] on icon at bounding box center [601, 10] width 8 height 5
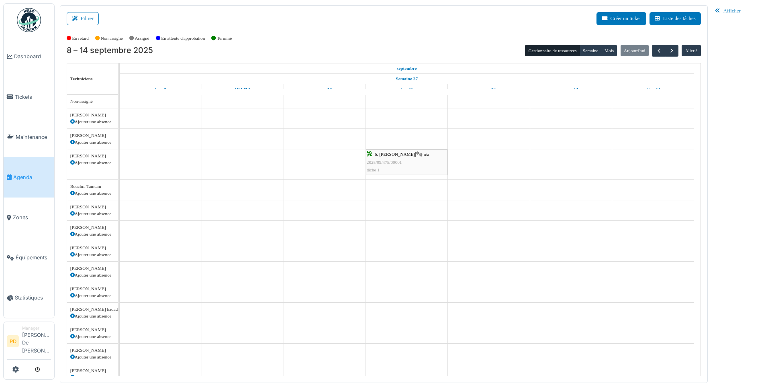
click at [719, 8] on div "Afficher" at bounding box center [737, 11] width 51 height 12
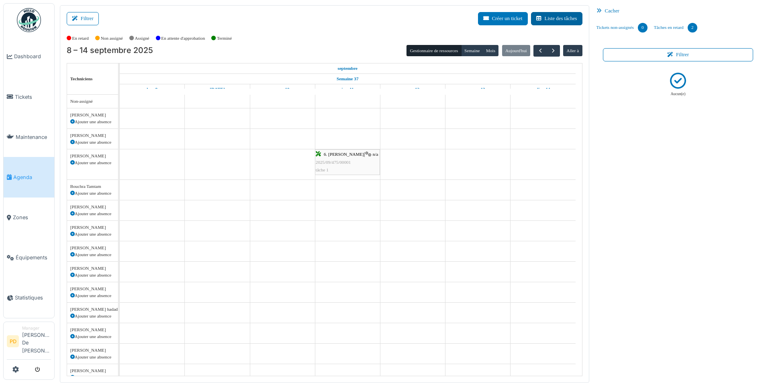
click at [551, 21] on button "Liste des tâches" at bounding box center [556, 18] width 51 height 13
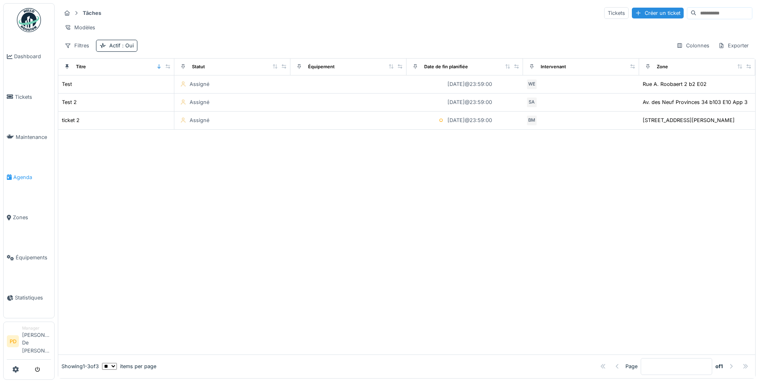
click at [18, 181] on span "Agenda" at bounding box center [32, 178] width 38 height 8
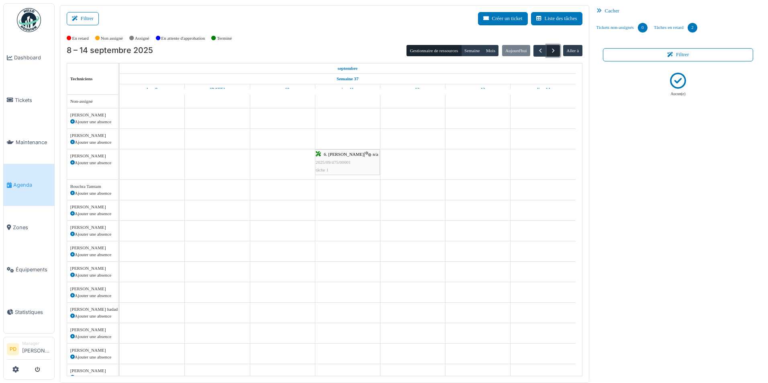
click at [550, 49] on span "button" at bounding box center [553, 50] width 7 height 7
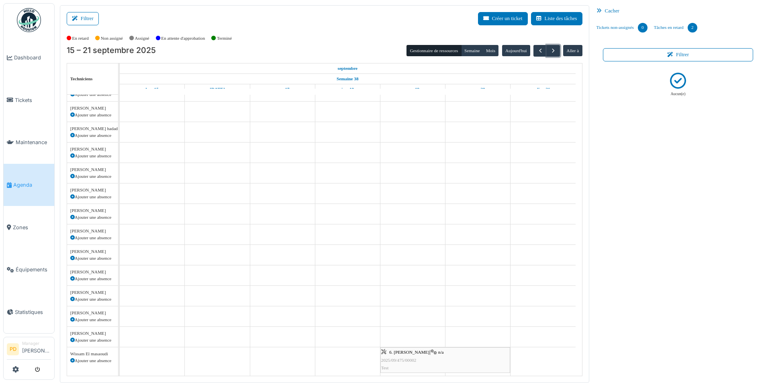
scroll to position [220, 0]
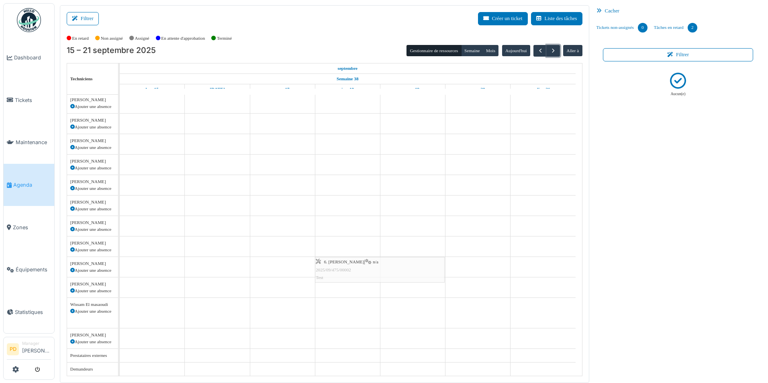
drag, startPoint x: 402, startPoint y: 312, endPoint x: 350, endPoint y: 270, distance: 67.4
click at [350, 270] on tbody "6. [PERSON_NAME] | n/a 2025/09/475/00002 Test 6. [PERSON_NAME] | n/a 2025/09/47…" at bounding box center [348, 126] width 456 height 502
